Goal: Information Seeking & Learning: Learn about a topic

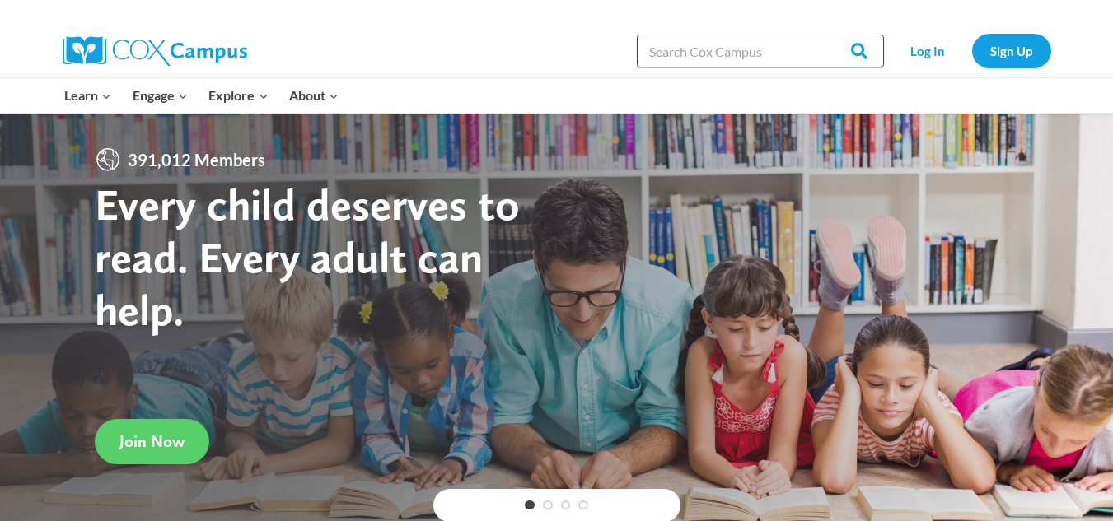
click at [748, 49] on input "Search in [URL][DOMAIN_NAME]" at bounding box center [760, 51] width 247 height 33
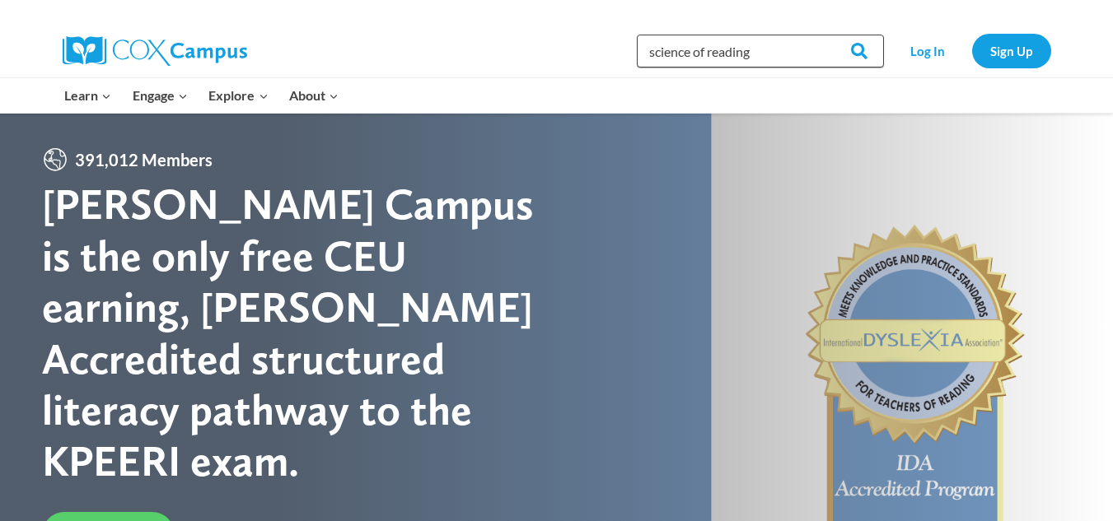
type input "science of reading"
click at [820, 35] on input "Search" at bounding box center [852, 51] width 64 height 33
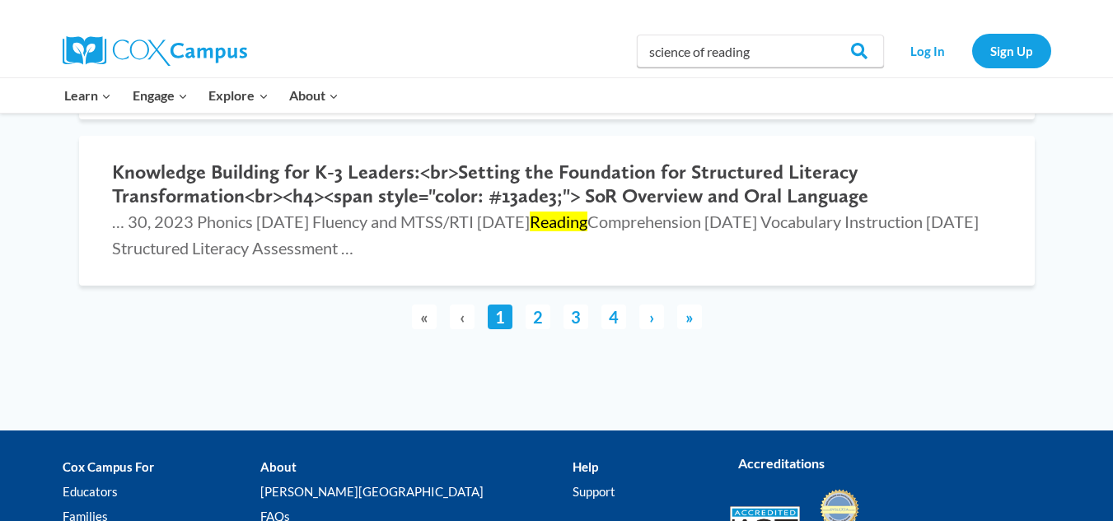
scroll to position [4065, 0]
